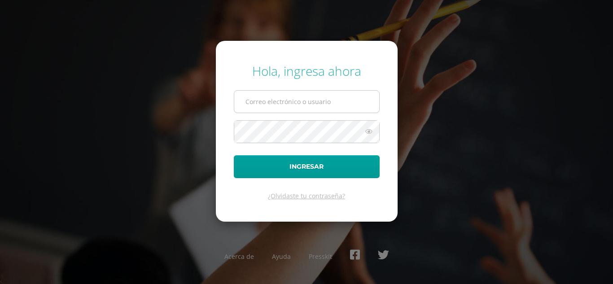
click at [313, 101] on input "text" at bounding box center [306, 102] width 145 height 22
type input "2025961"
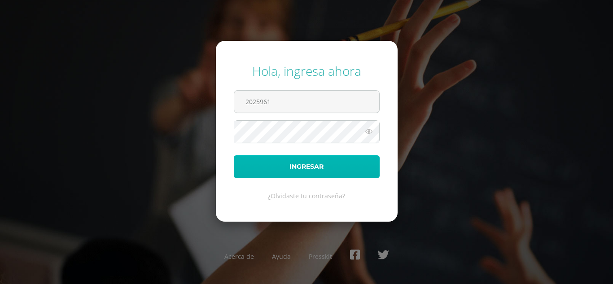
click at [330, 171] on button "Ingresar" at bounding box center [307, 166] width 146 height 23
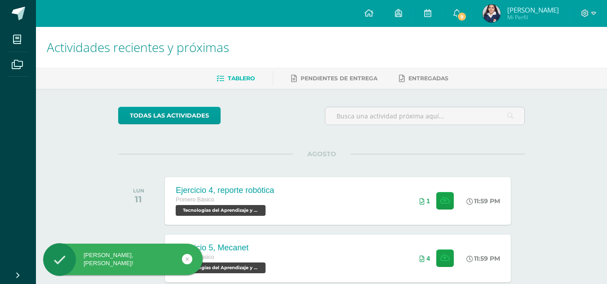
drag, startPoint x: 0, startPoint y: 0, endPoint x: 182, endPoint y: 153, distance: 237.5
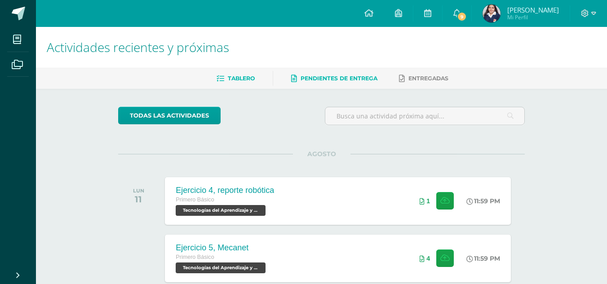
click at [329, 79] on span "Pendientes de entrega" at bounding box center [338, 78] width 77 height 7
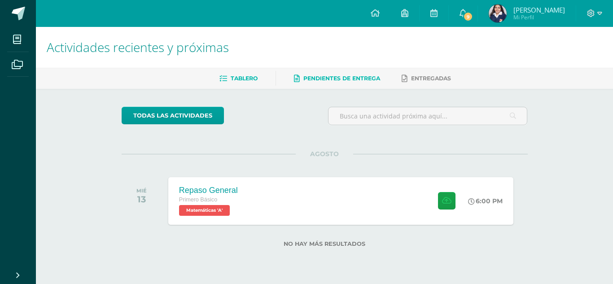
click at [248, 79] on span "Tablero" at bounding box center [244, 78] width 27 height 7
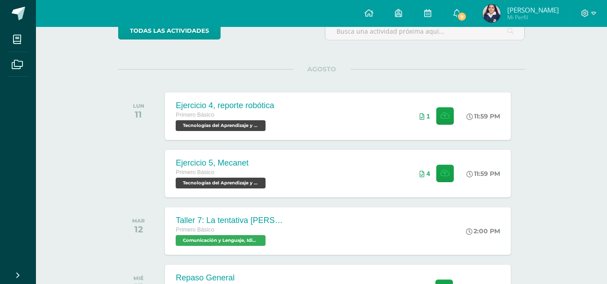
scroll to position [87, 0]
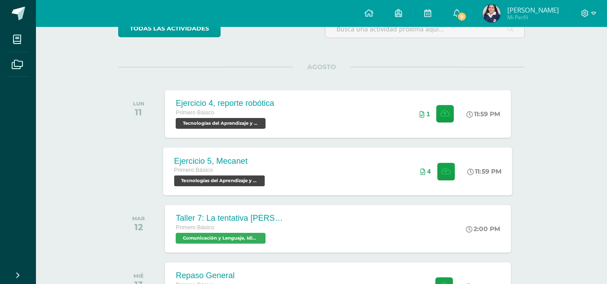
click at [269, 169] on div "Ejercicio 5, Mecanet Primero Básico Tecnologías del Aprendizaje y la Comunicaci…" at bounding box center [220, 171] width 115 height 48
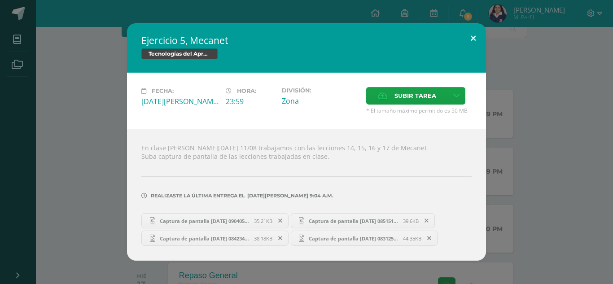
click at [475, 39] on button at bounding box center [474, 38] width 26 height 31
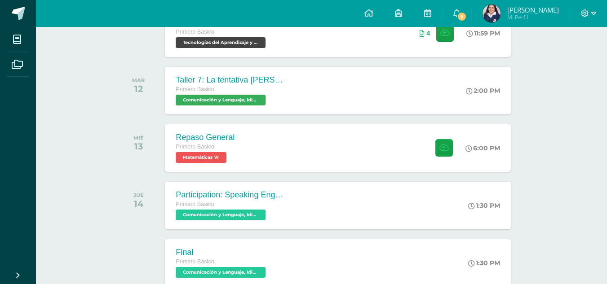
scroll to position [231, 0]
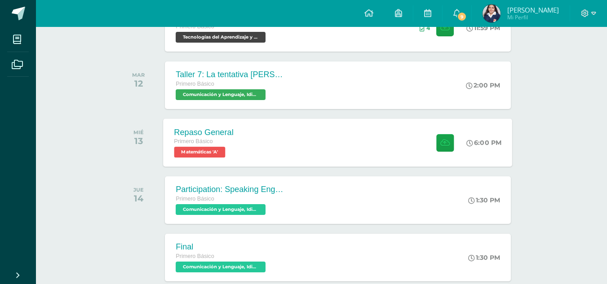
click at [306, 145] on div "Repaso General Primero Básico Matemáticas 'A' 6:00 PM Repaso General Matemáticas" at bounding box center [337, 143] width 349 height 48
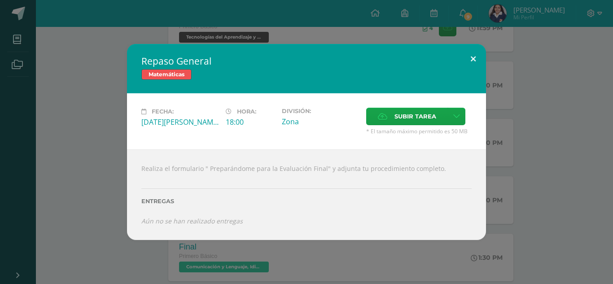
click at [472, 60] on button at bounding box center [474, 59] width 26 height 31
